Goal: Navigation & Orientation: Find specific page/section

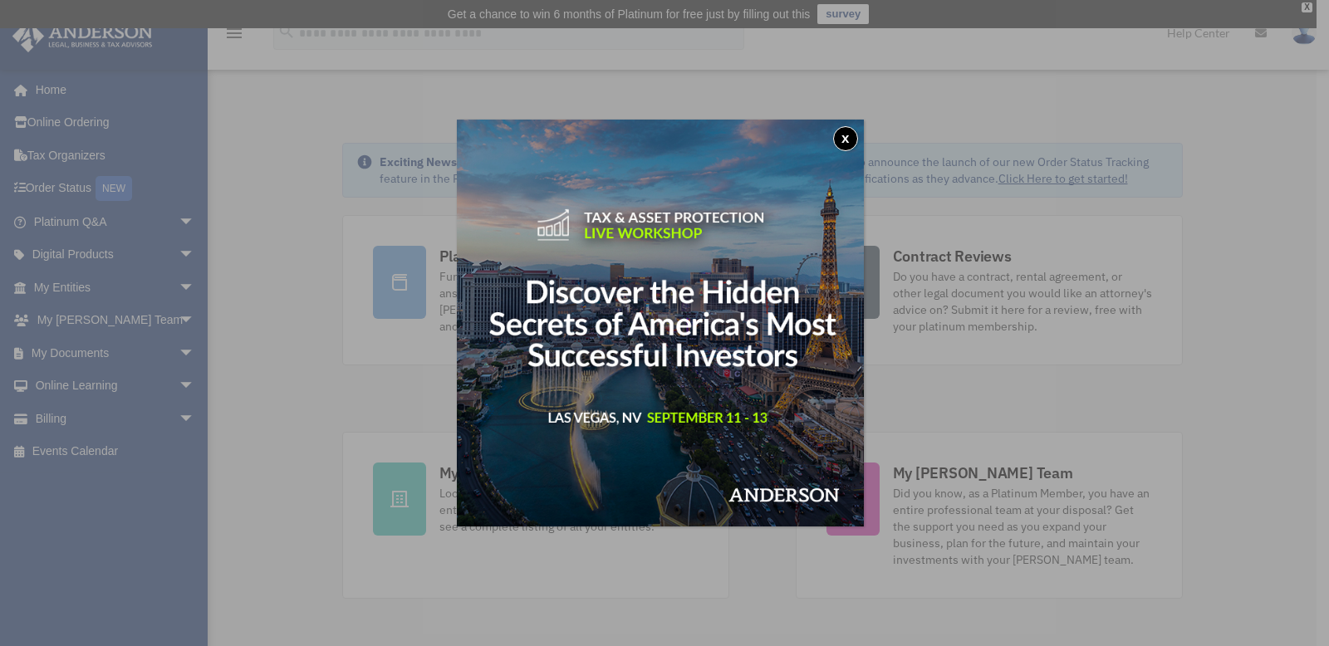
click at [845, 138] on button "x" at bounding box center [845, 138] width 25 height 25
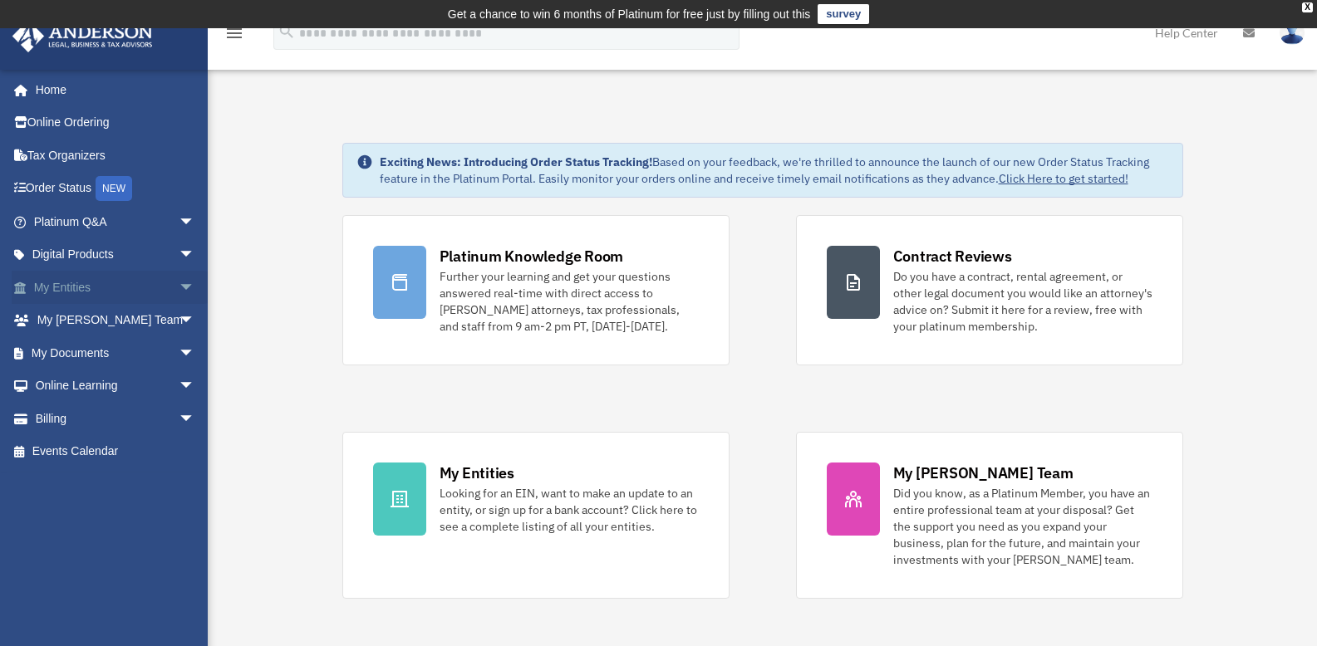
click at [180, 278] on span "arrow_drop_down" at bounding box center [195, 288] width 33 height 34
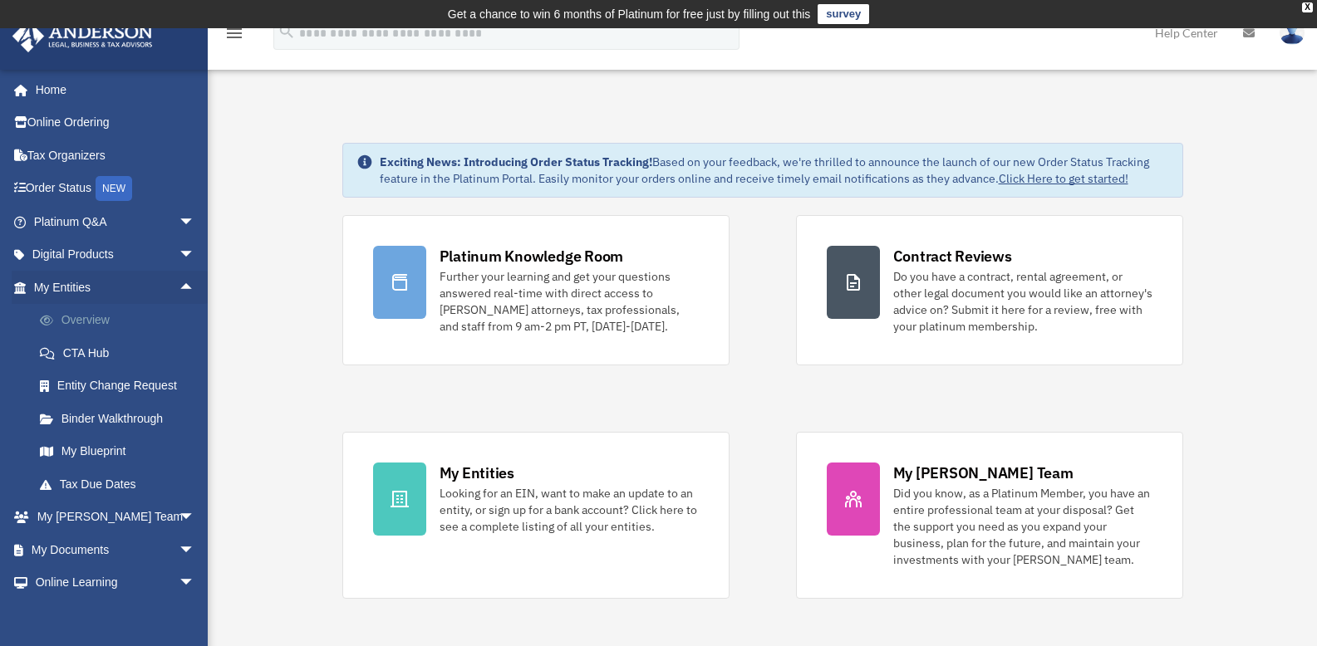
click at [92, 322] on link "Overview" at bounding box center [121, 320] width 197 height 33
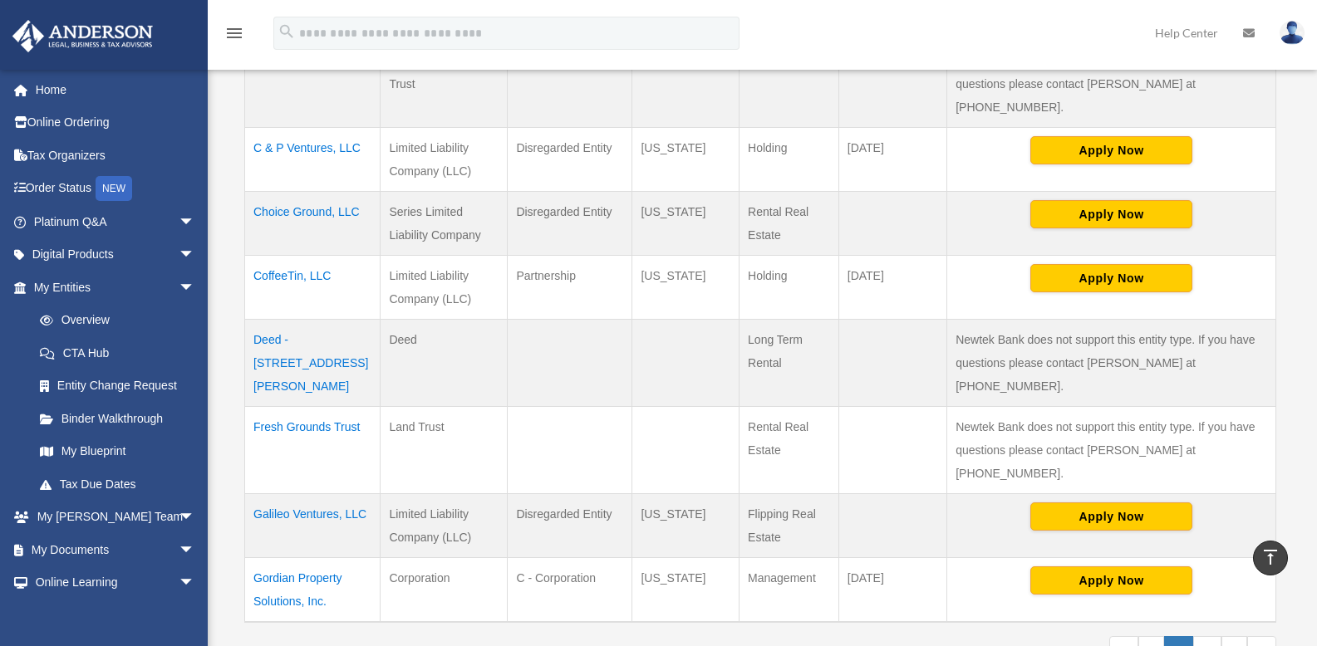
scroll to position [596, 0]
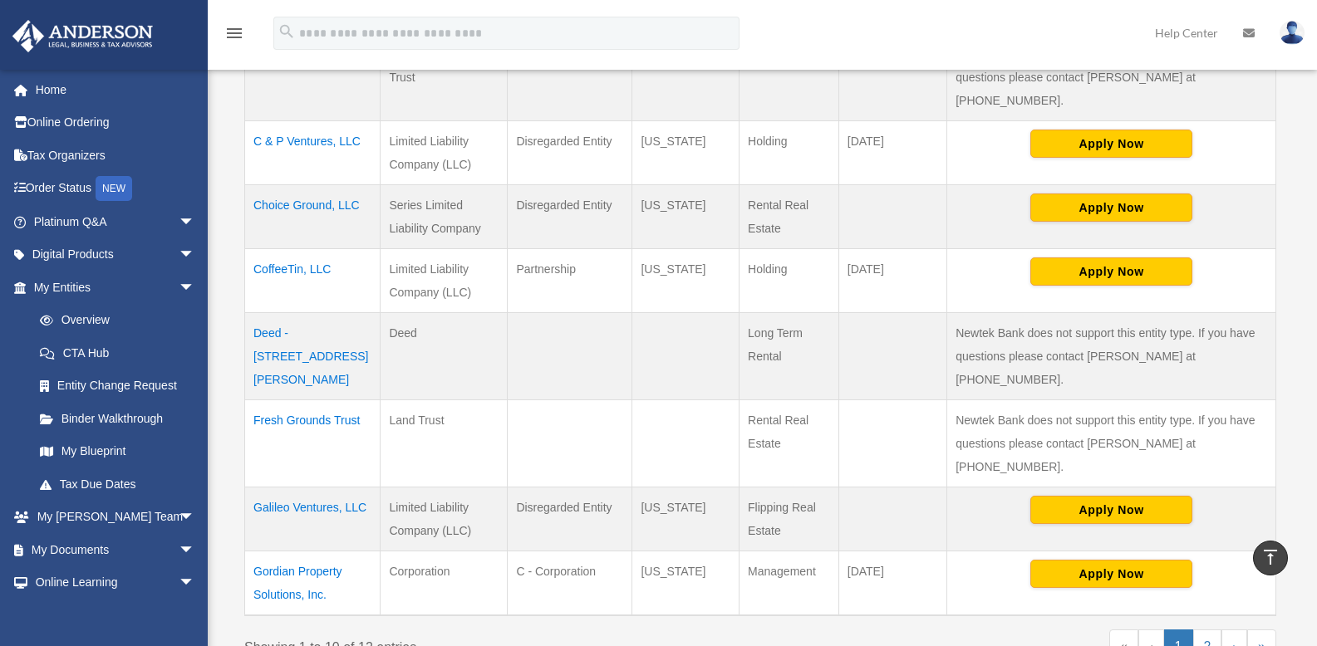
click at [283, 552] on td "Gordian Property Solutions, Inc." at bounding box center [312, 584] width 135 height 65
